Goal: Information Seeking & Learning: Learn about a topic

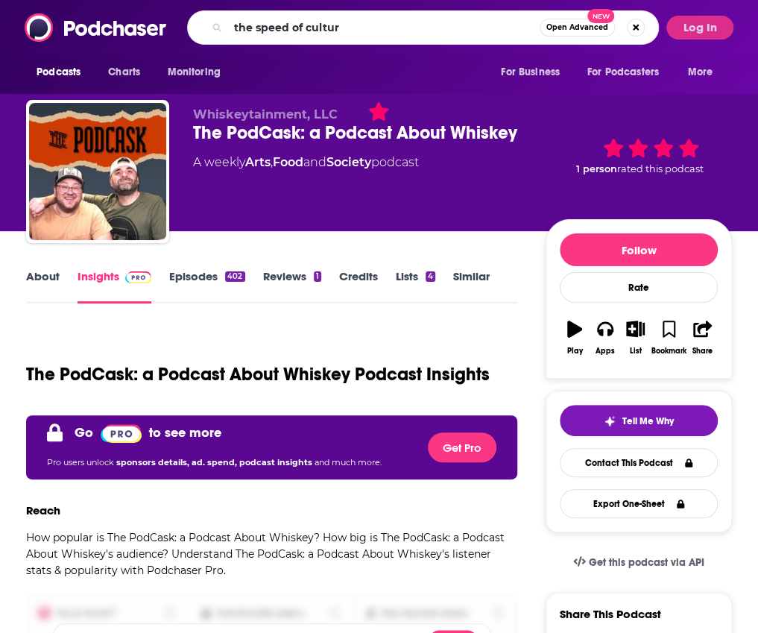
type input "the speed of culture"
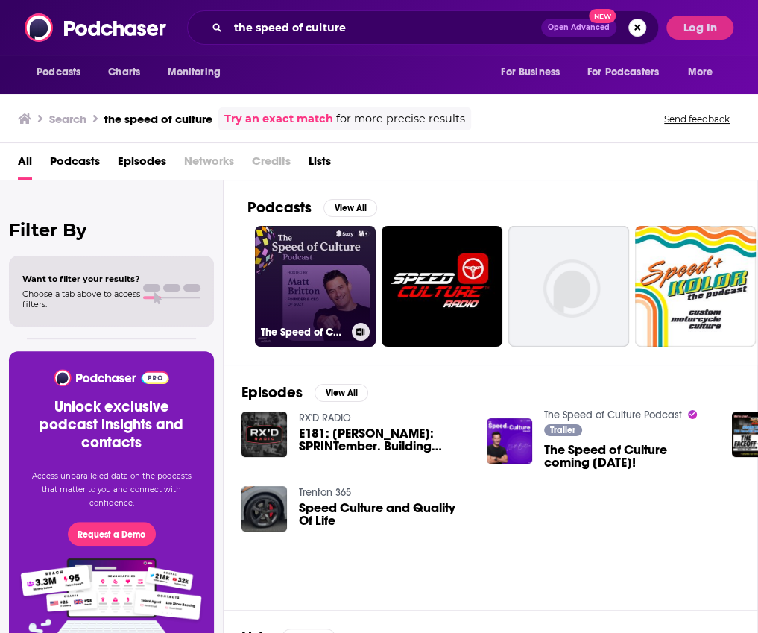
click at [306, 277] on link "The Speed of Culture Podcast" at bounding box center [315, 286] width 121 height 121
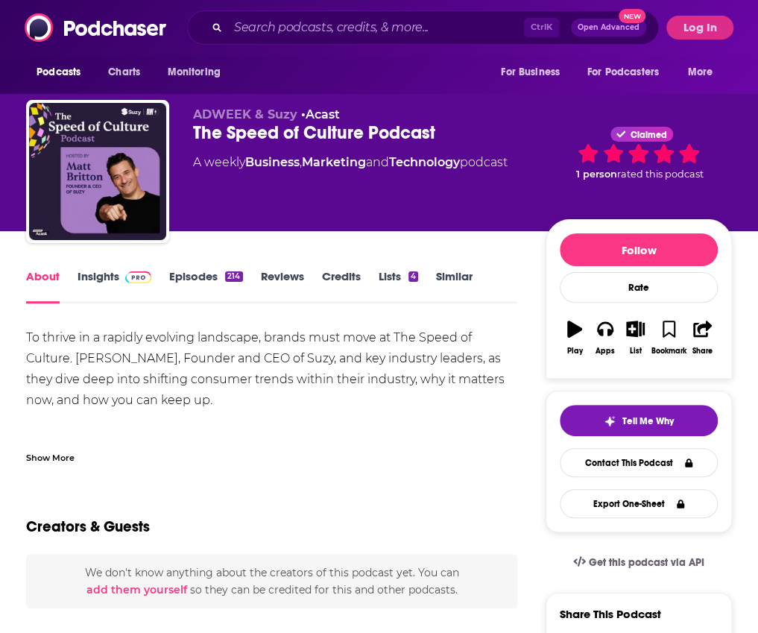
click at [122, 290] on link "Insights" at bounding box center [115, 286] width 74 height 34
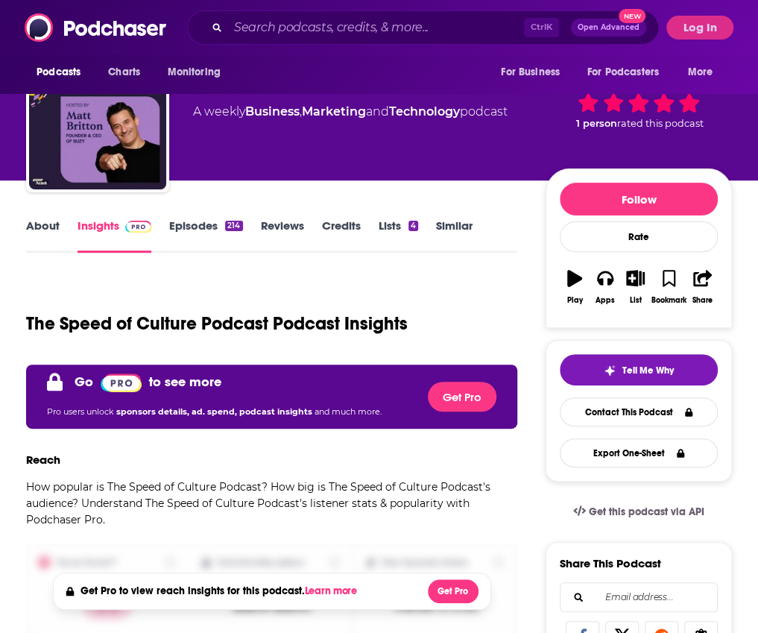
scroll to position [75, 0]
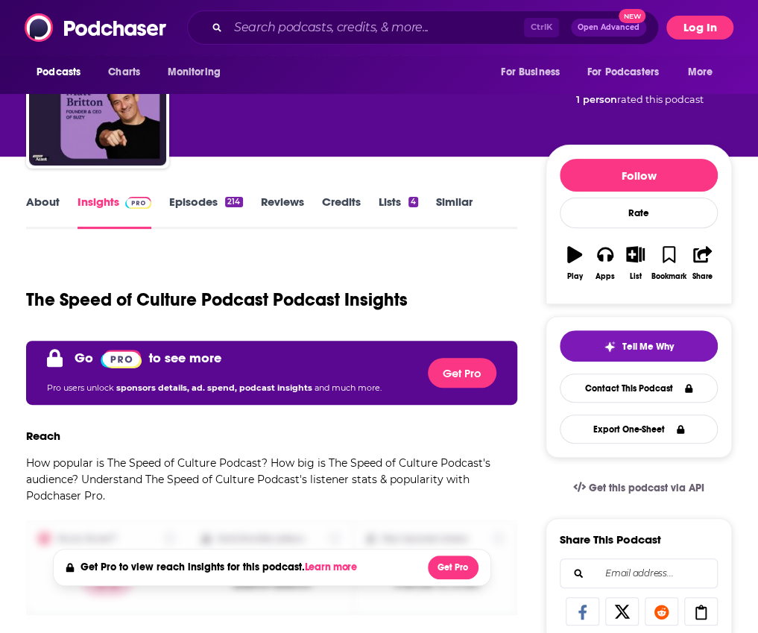
click at [689, 32] on button "Log In" at bounding box center [700, 28] width 67 height 24
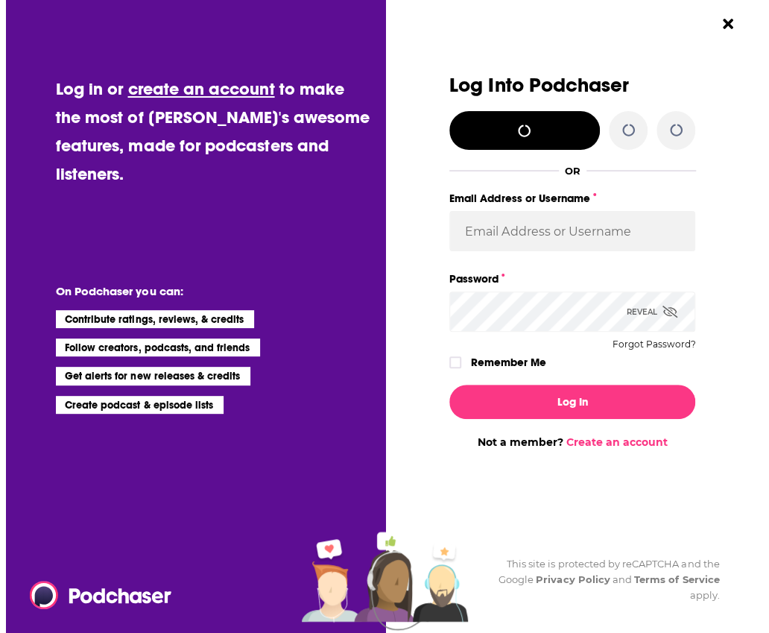
scroll to position [0, 0]
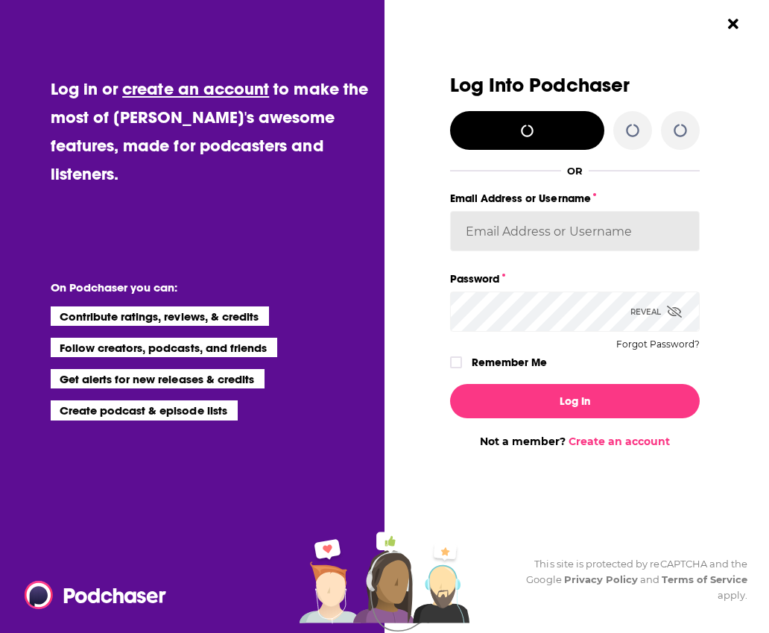
type input "[EMAIL_ADDRESS][DOMAIN_NAME]"
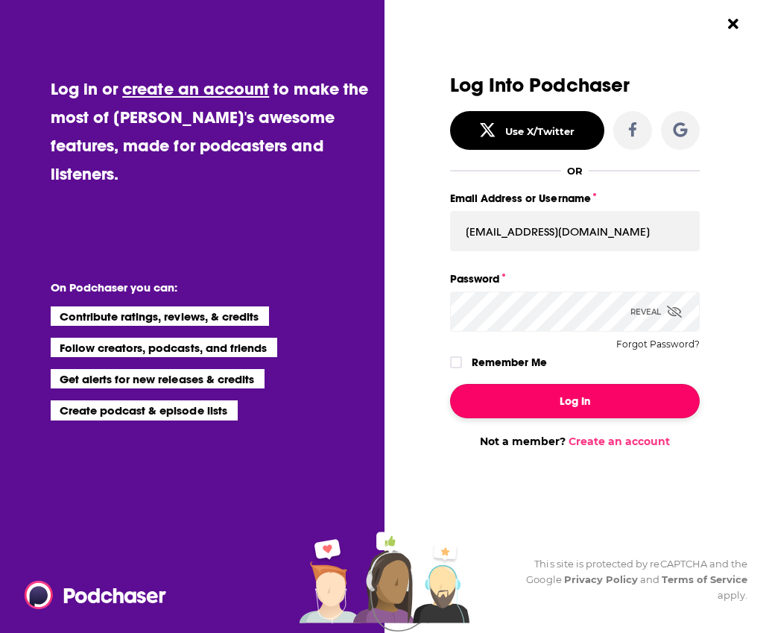
click at [543, 405] on button "Log In" at bounding box center [575, 401] width 250 height 34
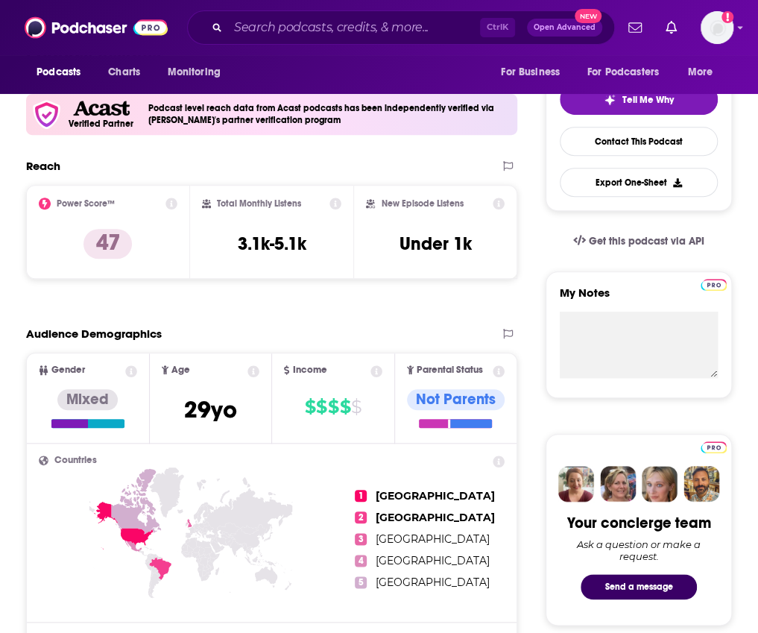
scroll to position [298, 0]
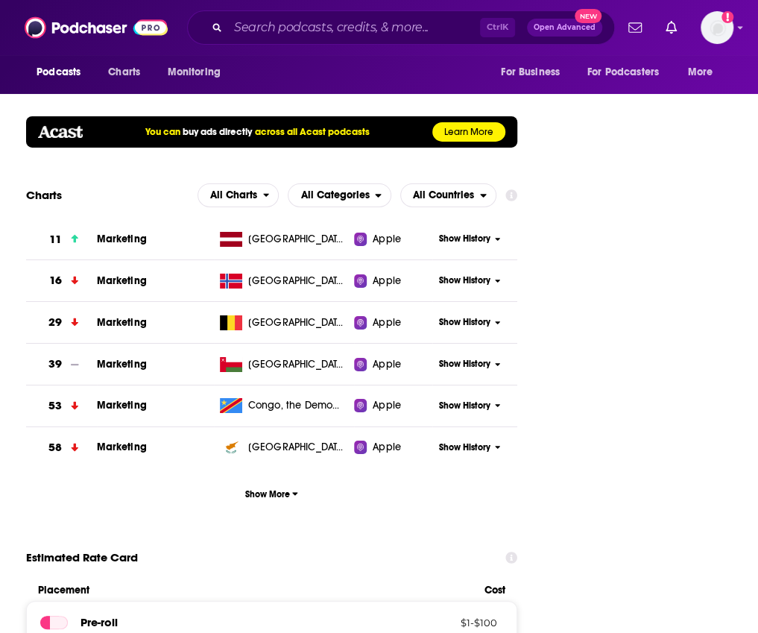
scroll to position [2013, 0]
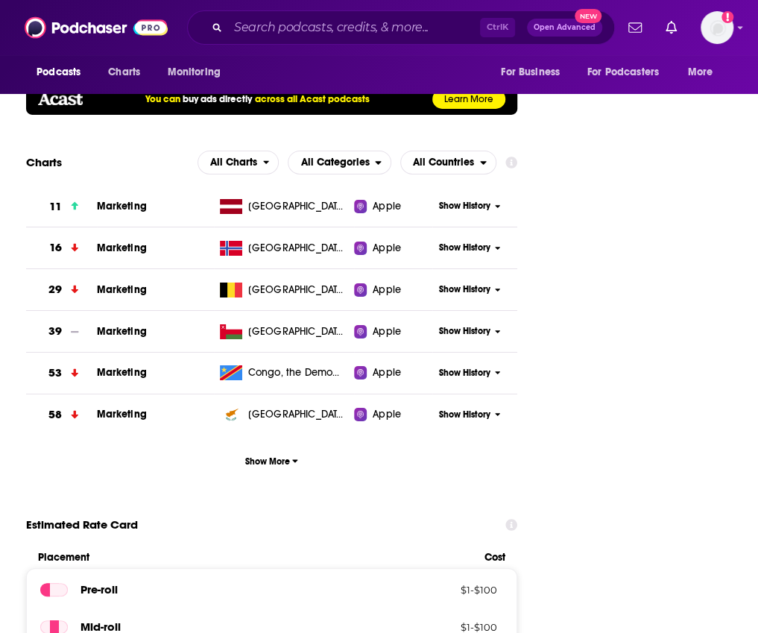
drag, startPoint x: 619, startPoint y: 172, endPoint x: 595, endPoint y: 169, distance: 24.0
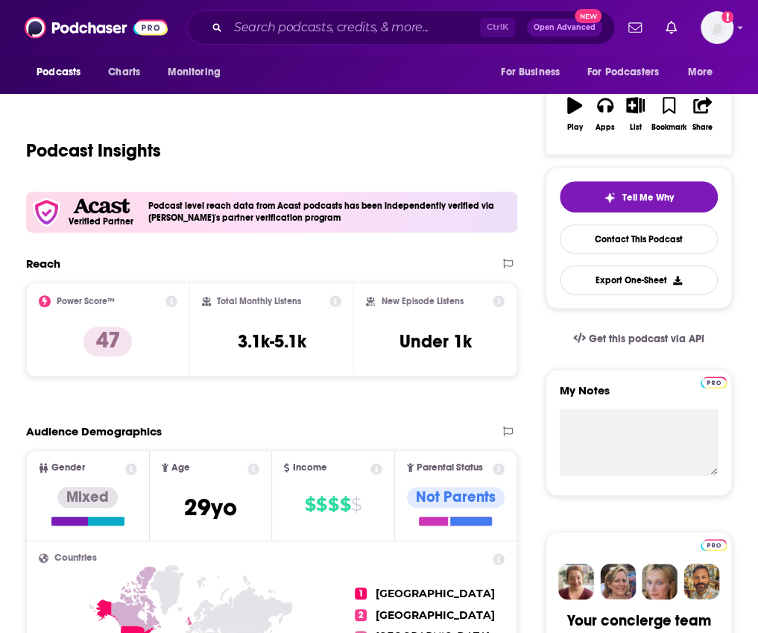
scroll to position [0, 0]
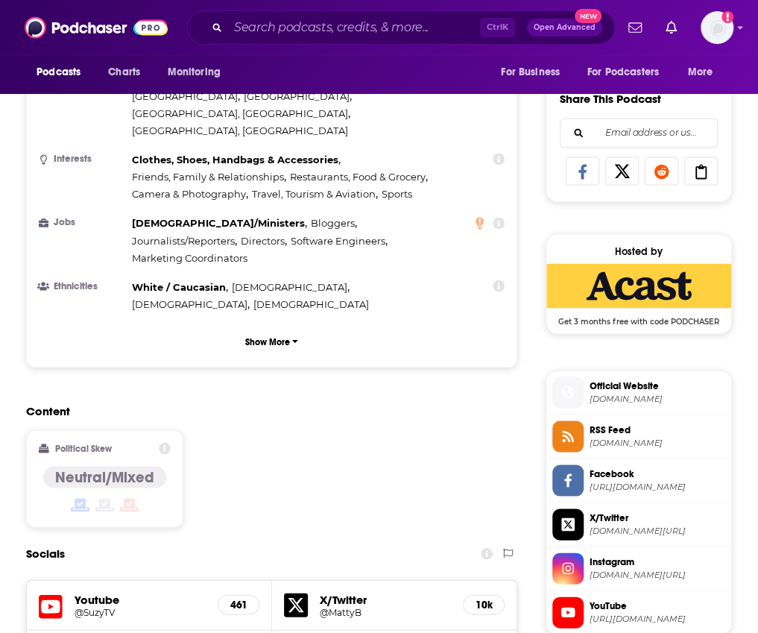
scroll to position [969, 0]
